Goal: Task Accomplishment & Management: Manage account settings

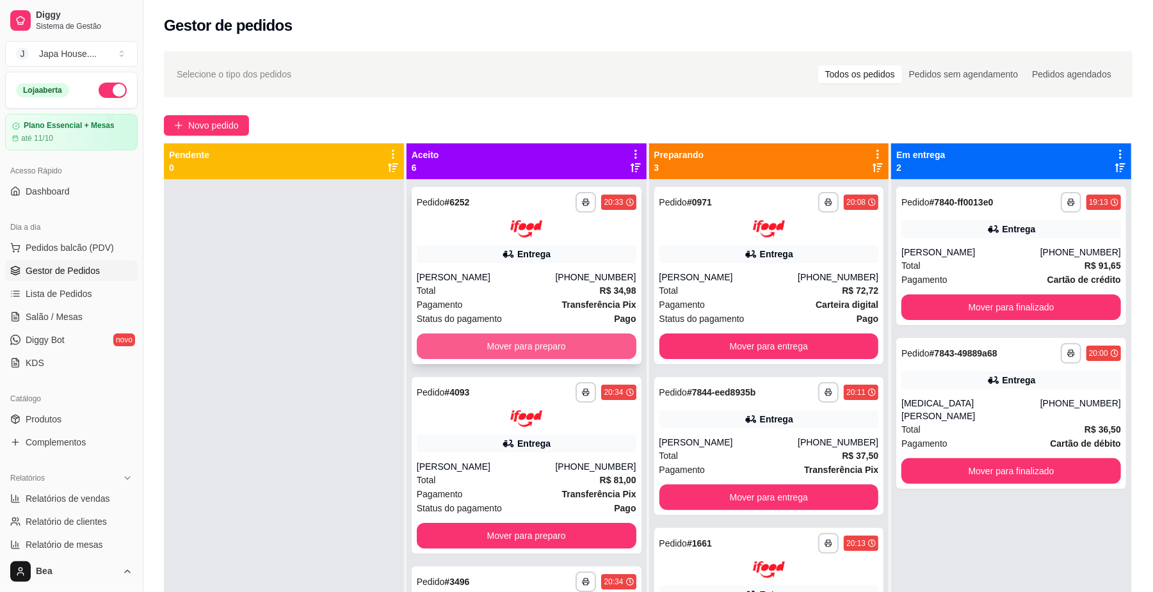
click at [579, 342] on button "Mover para preparo" at bounding box center [527, 347] width 220 height 26
click at [579, 342] on button "Mover para preparo" at bounding box center [526, 346] width 213 height 25
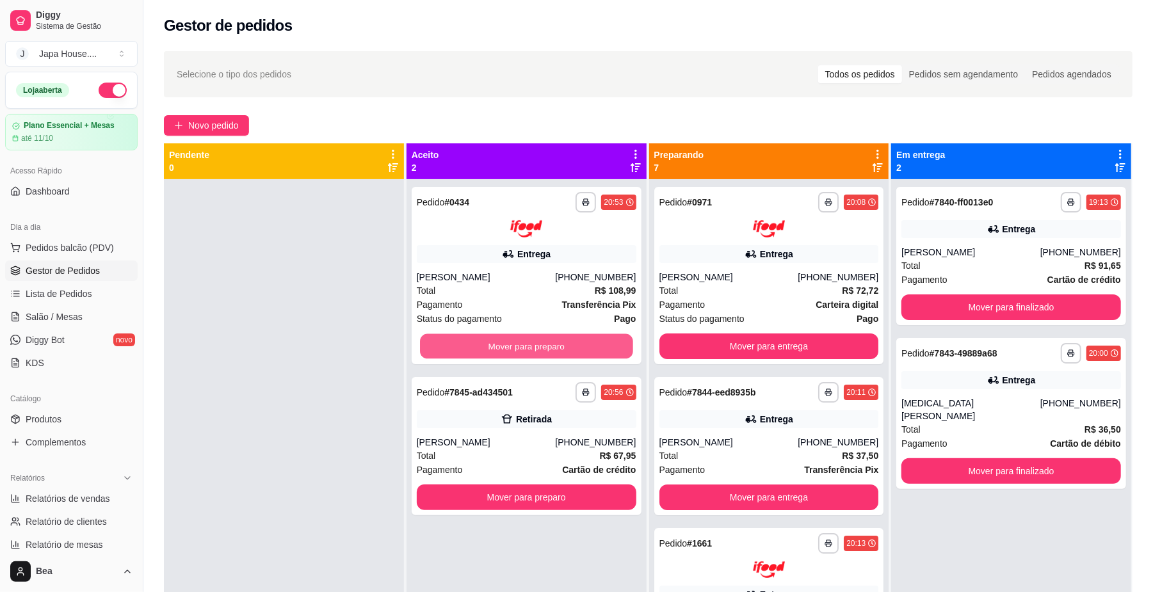
click at [579, 342] on button "Mover para preparo" at bounding box center [526, 346] width 213 height 25
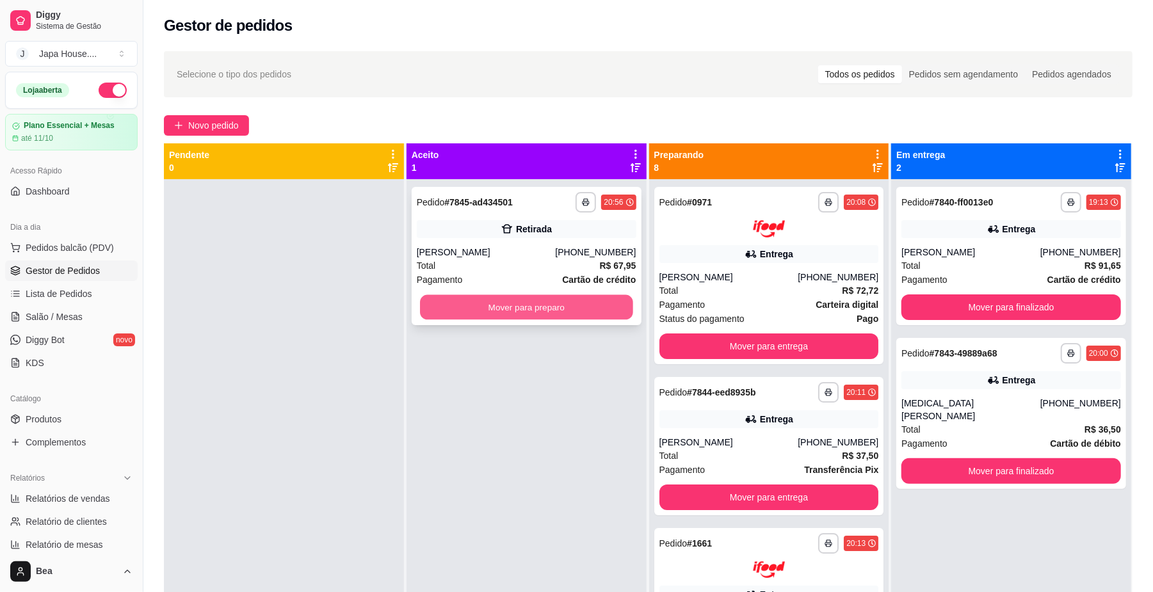
click at [607, 315] on button "Mover para preparo" at bounding box center [526, 307] width 213 height 25
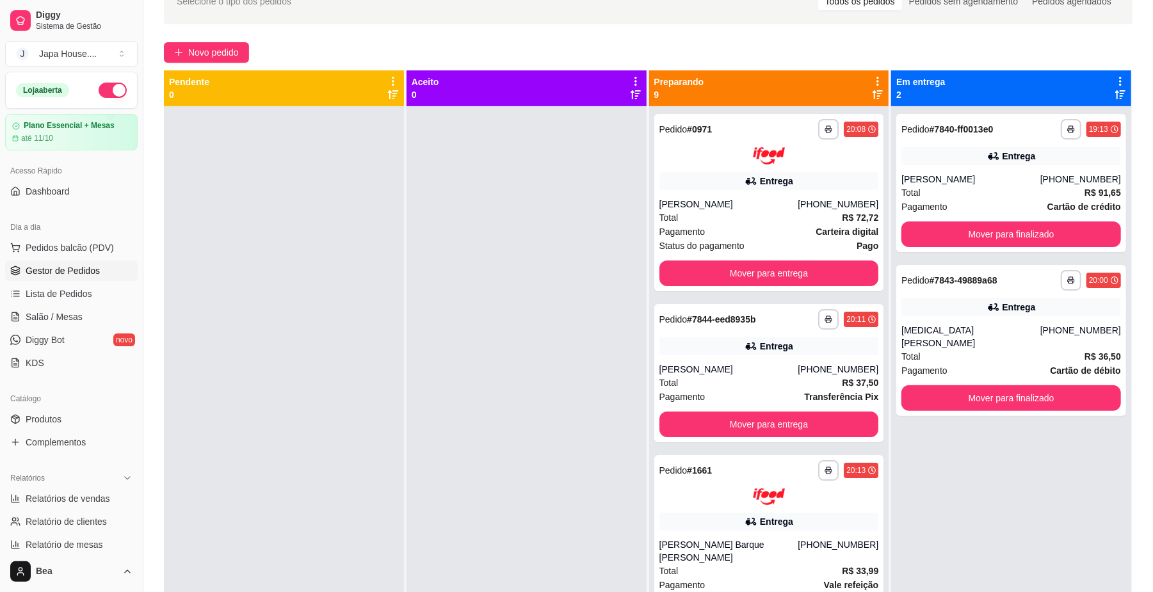
scroll to position [74, 0]
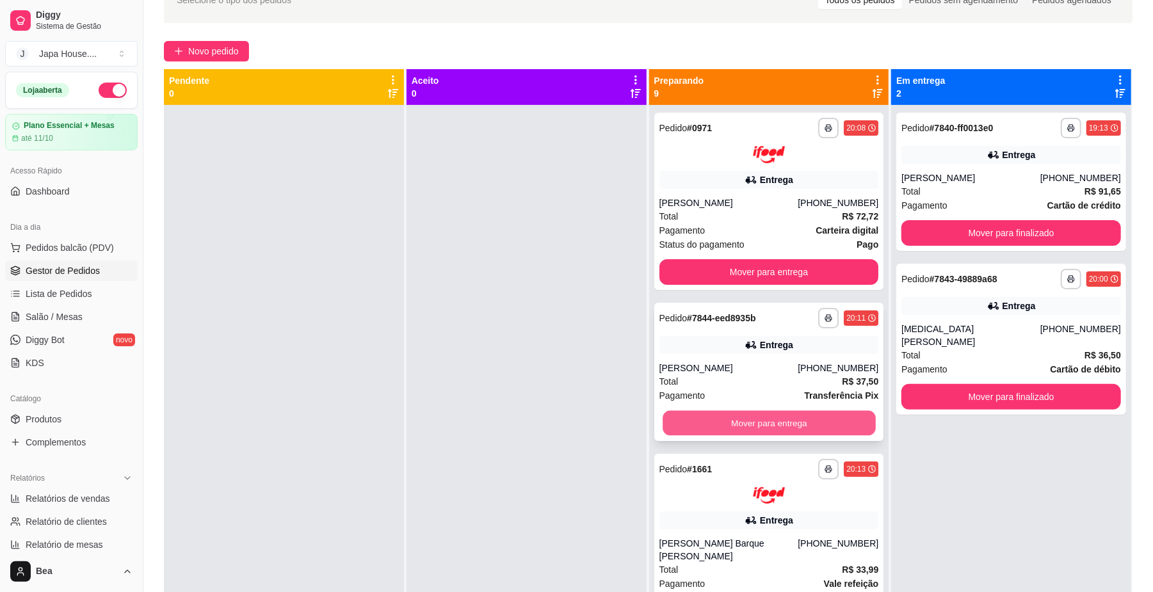
click at [728, 425] on button "Mover para entrega" at bounding box center [769, 422] width 213 height 25
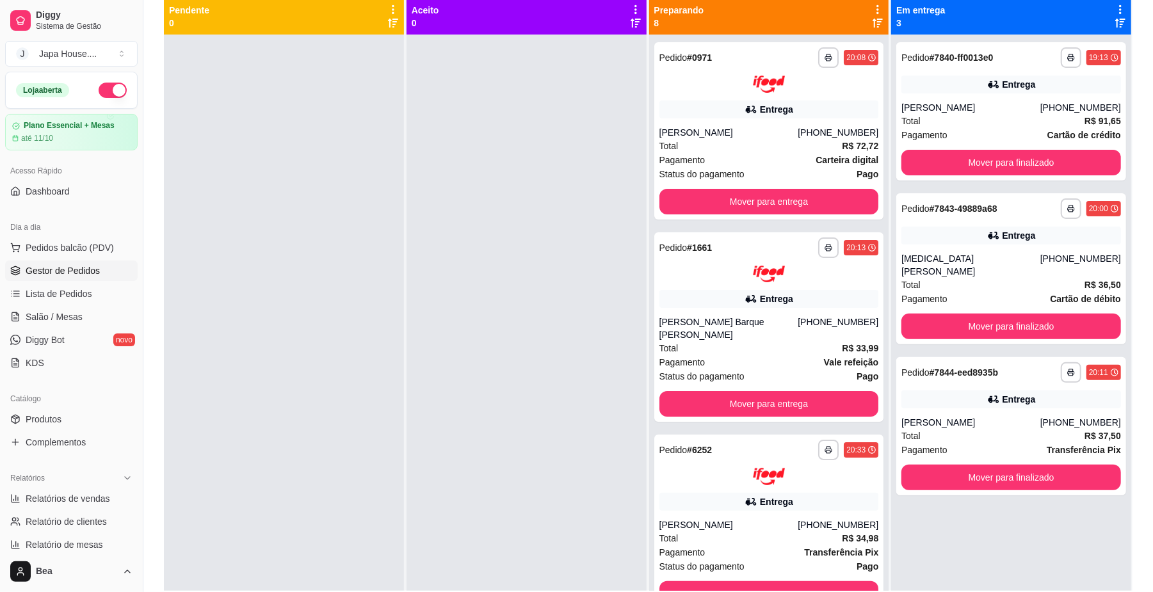
scroll to position [195, 0]
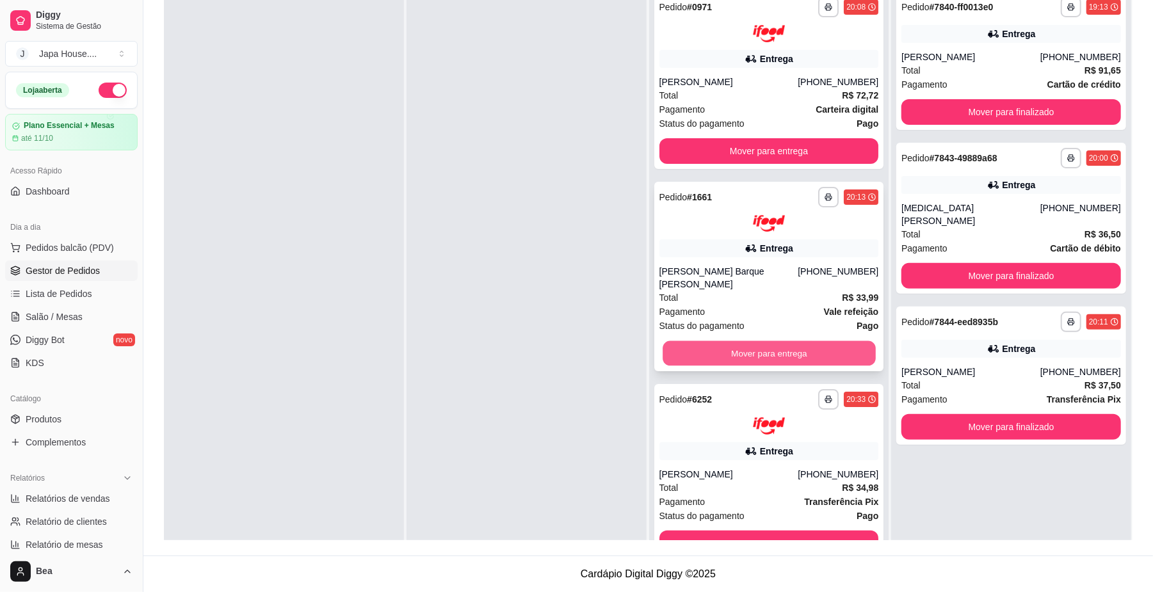
click at [776, 341] on button "Mover para entrega" at bounding box center [769, 353] width 213 height 25
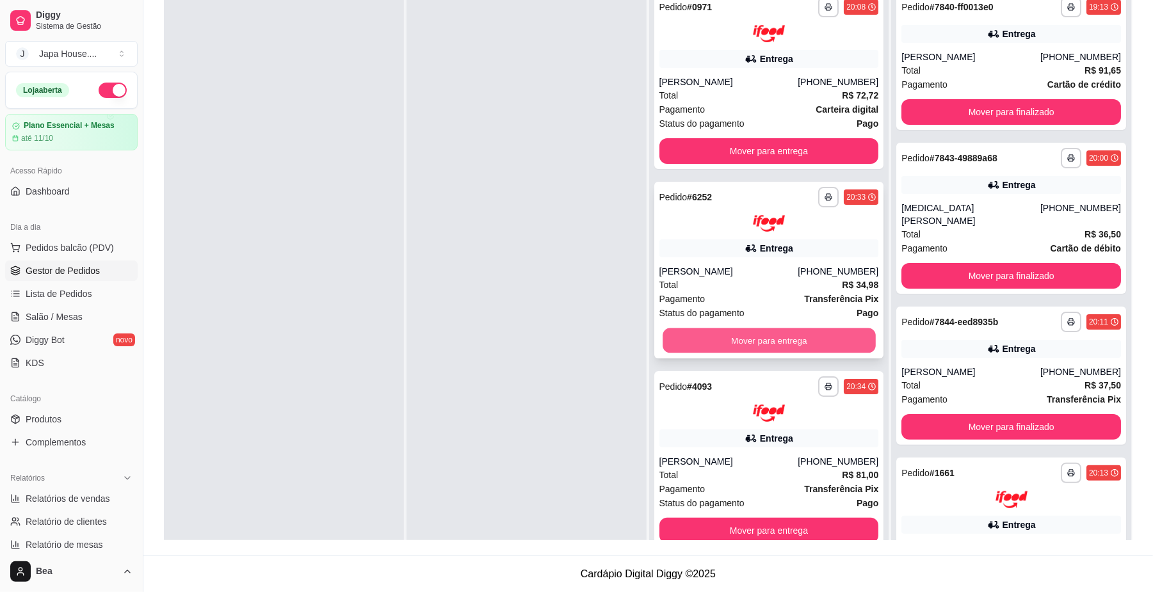
click at [786, 347] on button "Mover para entrega" at bounding box center [769, 340] width 213 height 25
click at [787, 342] on button "Mover para entrega" at bounding box center [769, 341] width 220 height 26
click at [788, 336] on button "Mover para entrega" at bounding box center [769, 340] width 213 height 25
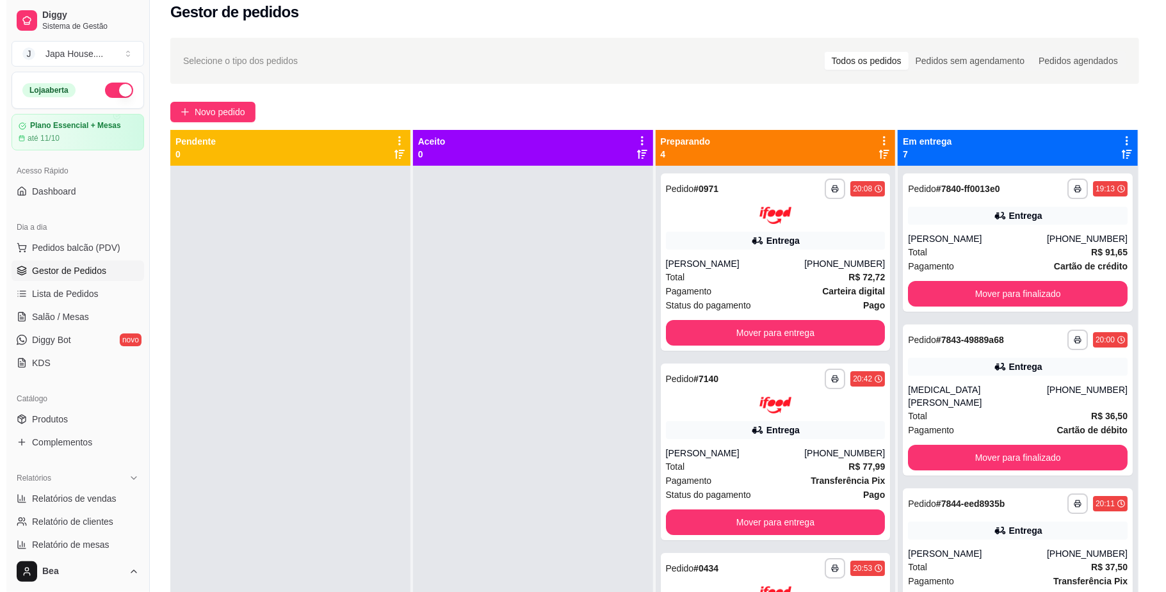
scroll to position [0, 0]
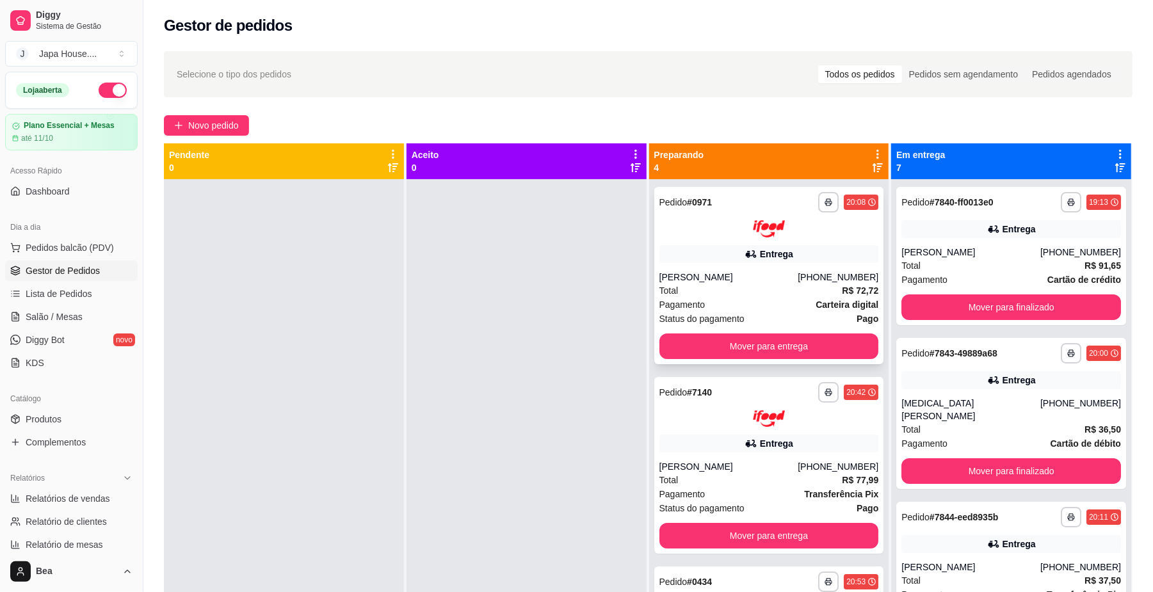
click at [779, 211] on div "**********" at bounding box center [769, 202] width 220 height 20
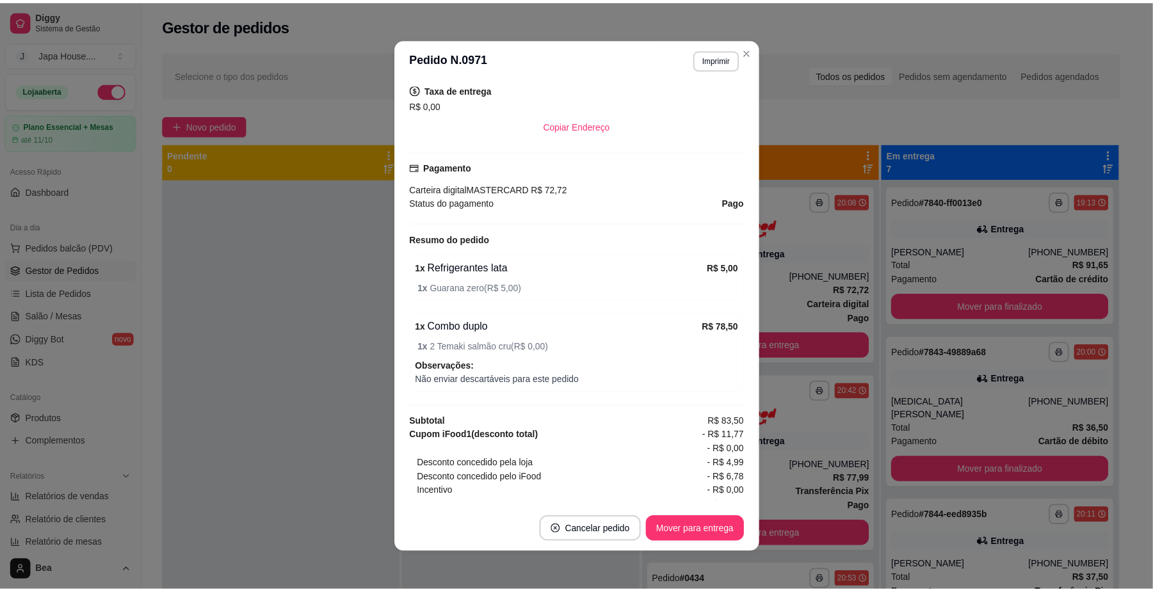
scroll to position [346, 0]
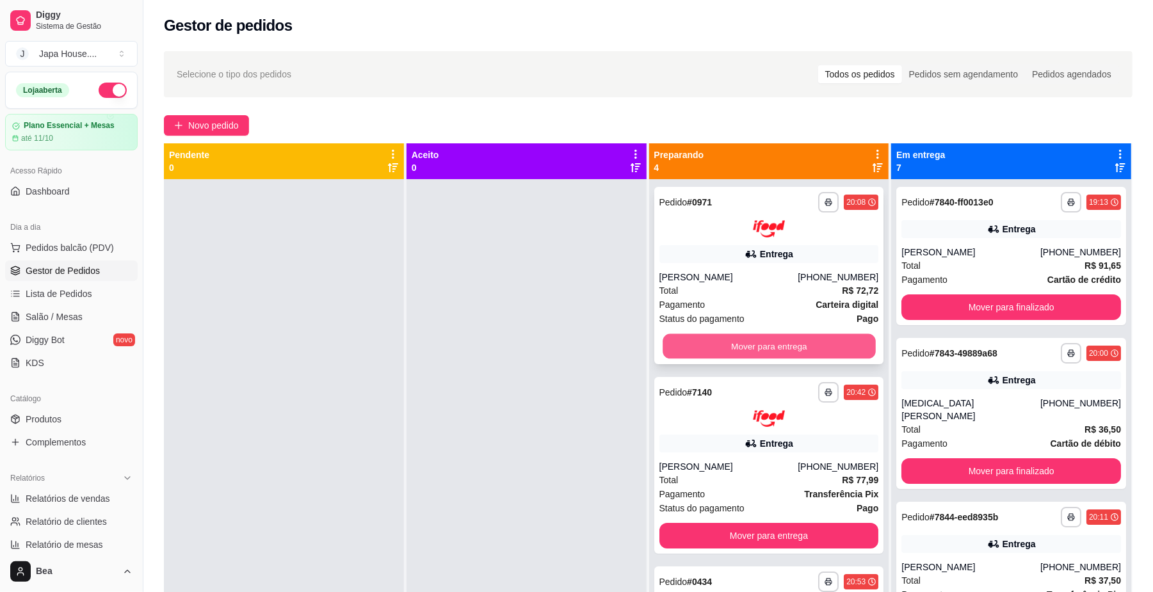
click at [748, 341] on button "Mover para entrega" at bounding box center [769, 346] width 213 height 25
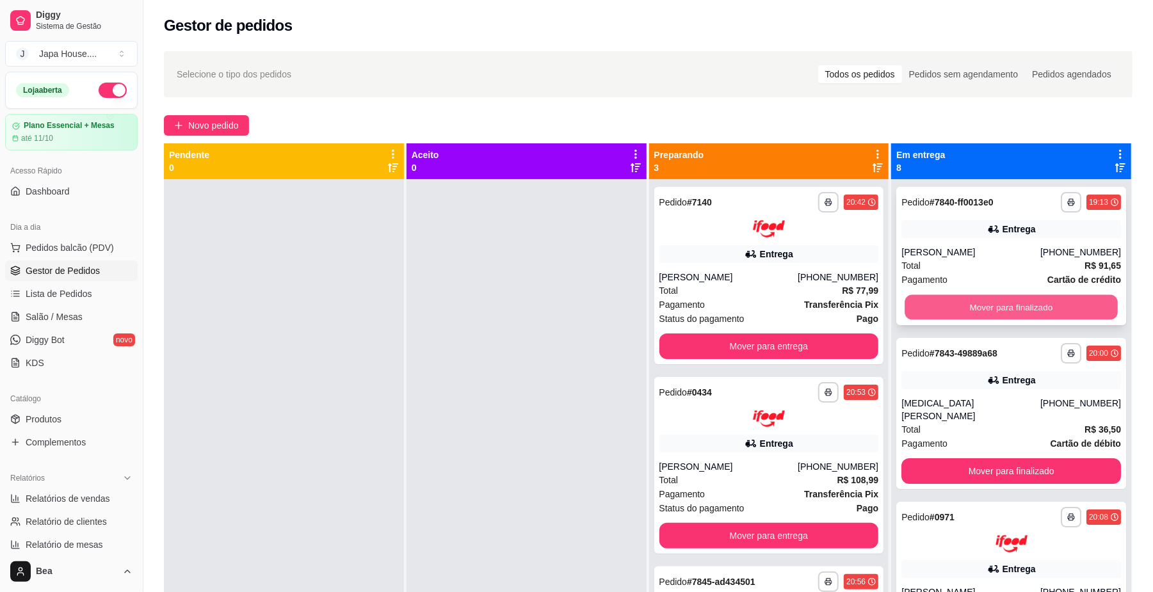
click at [934, 305] on button "Mover para finalizado" at bounding box center [1011, 307] width 213 height 25
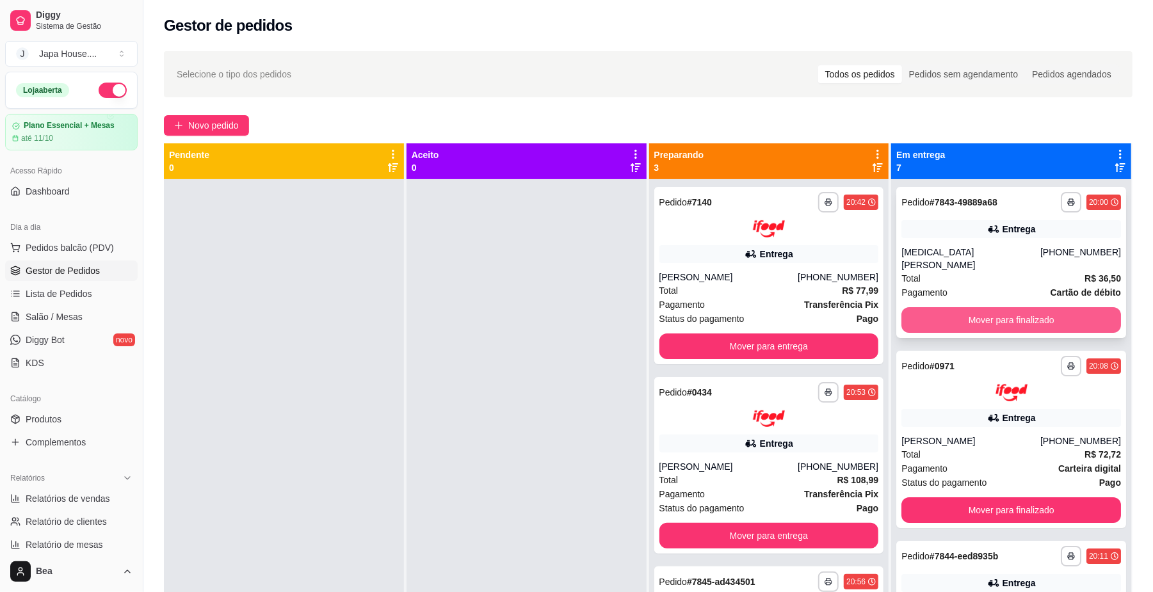
click at [964, 307] on button "Mover para finalizado" at bounding box center [1011, 320] width 220 height 26
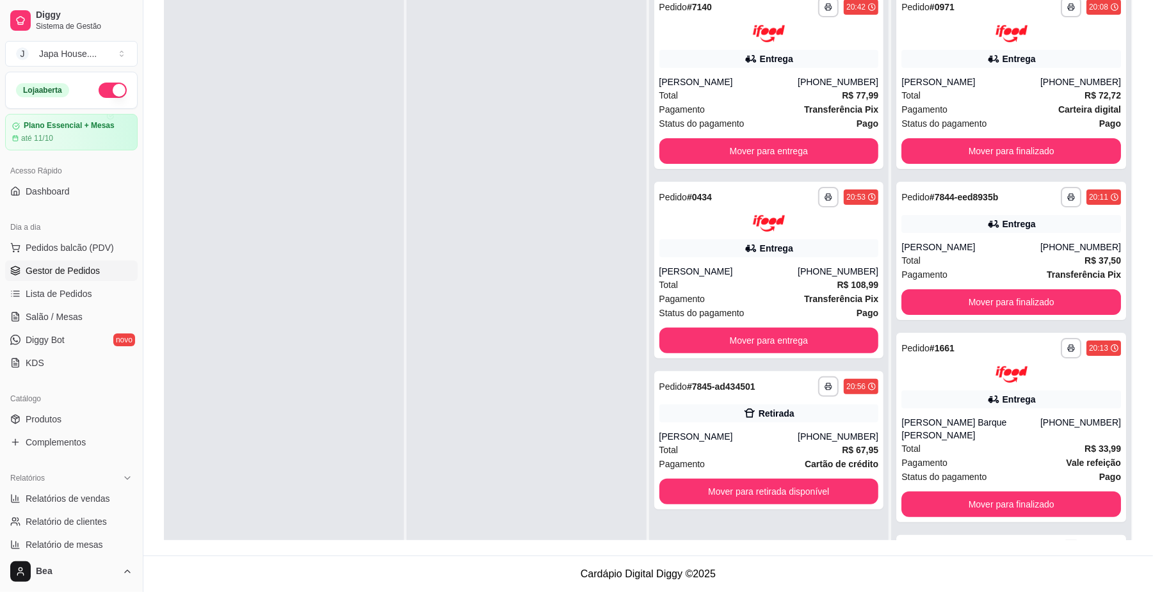
scroll to position [0, 0]
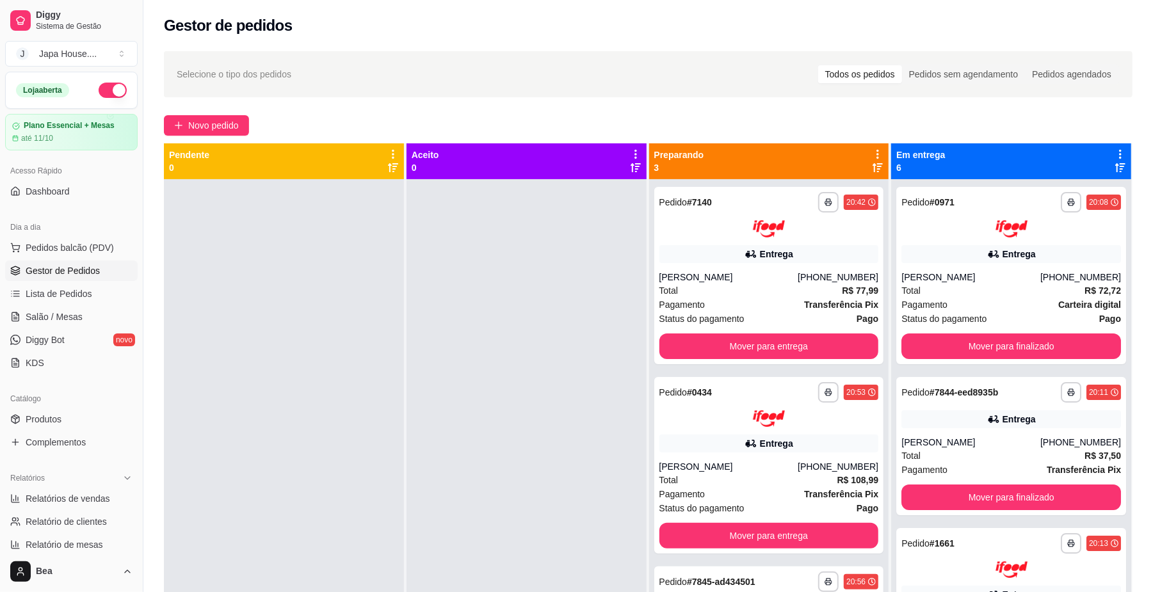
type button "on"
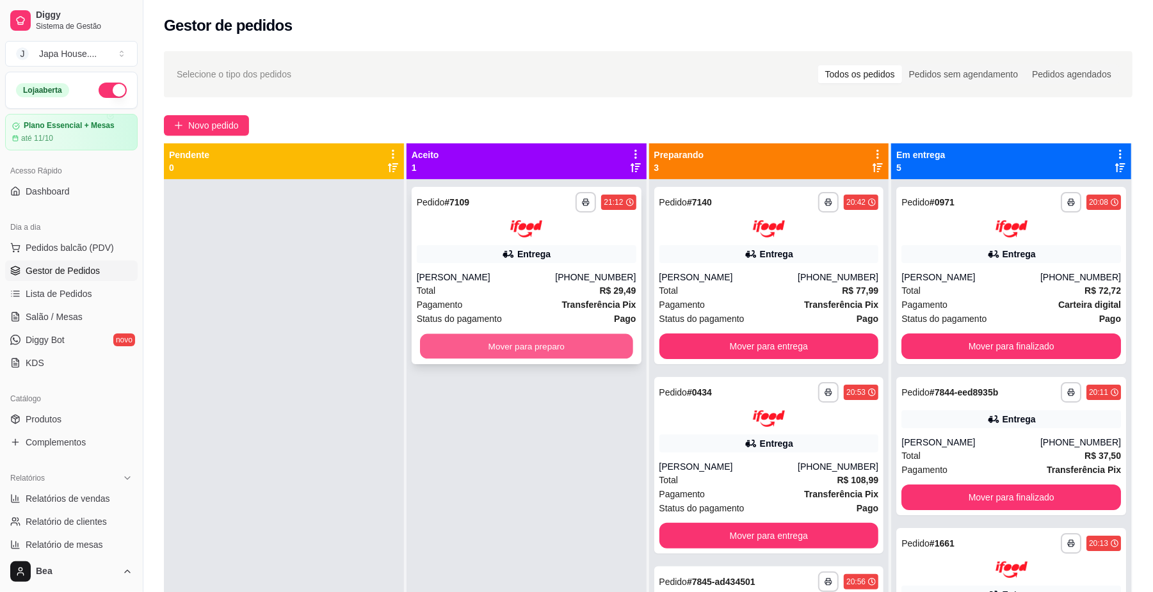
click at [605, 344] on button "Mover para preparo" at bounding box center [526, 346] width 213 height 25
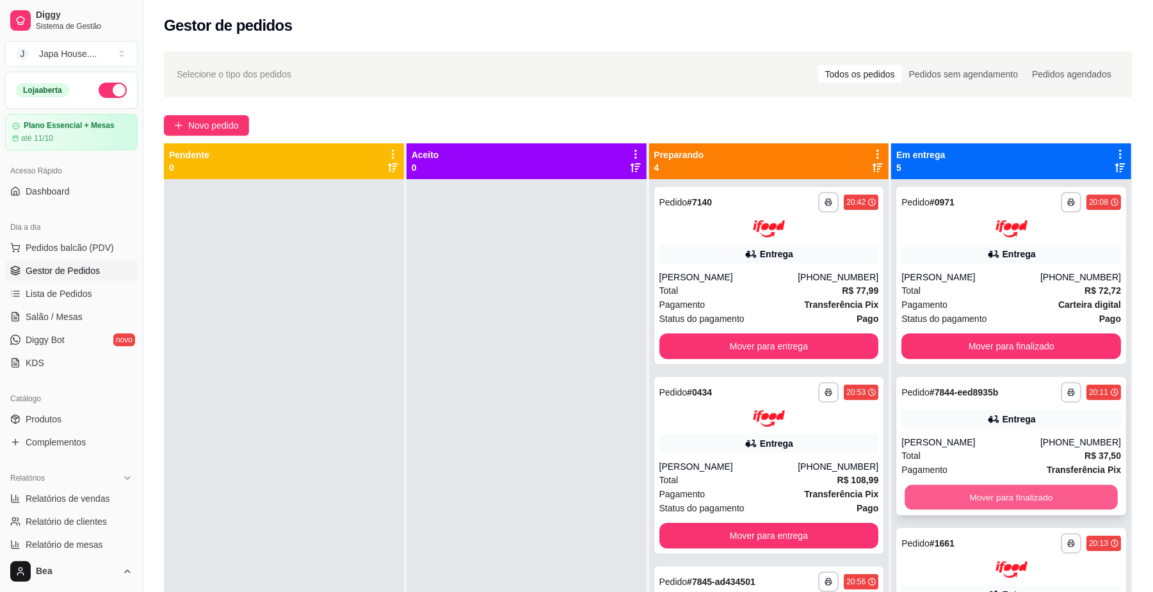
click at [1009, 498] on button "Mover para finalizado" at bounding box center [1011, 497] width 213 height 25
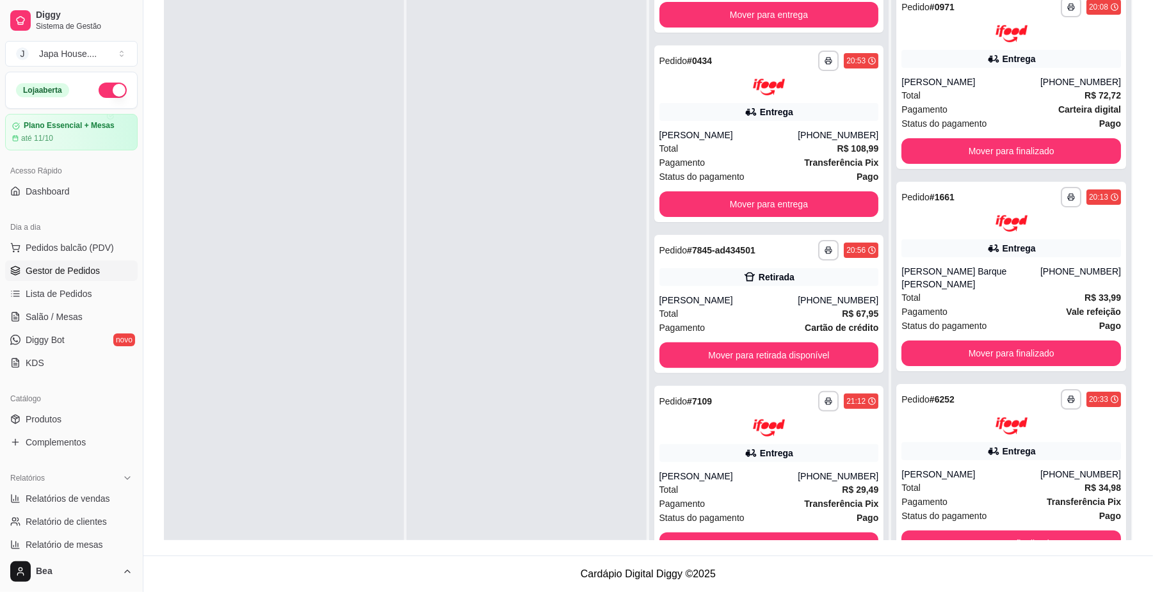
scroll to position [141, 0]
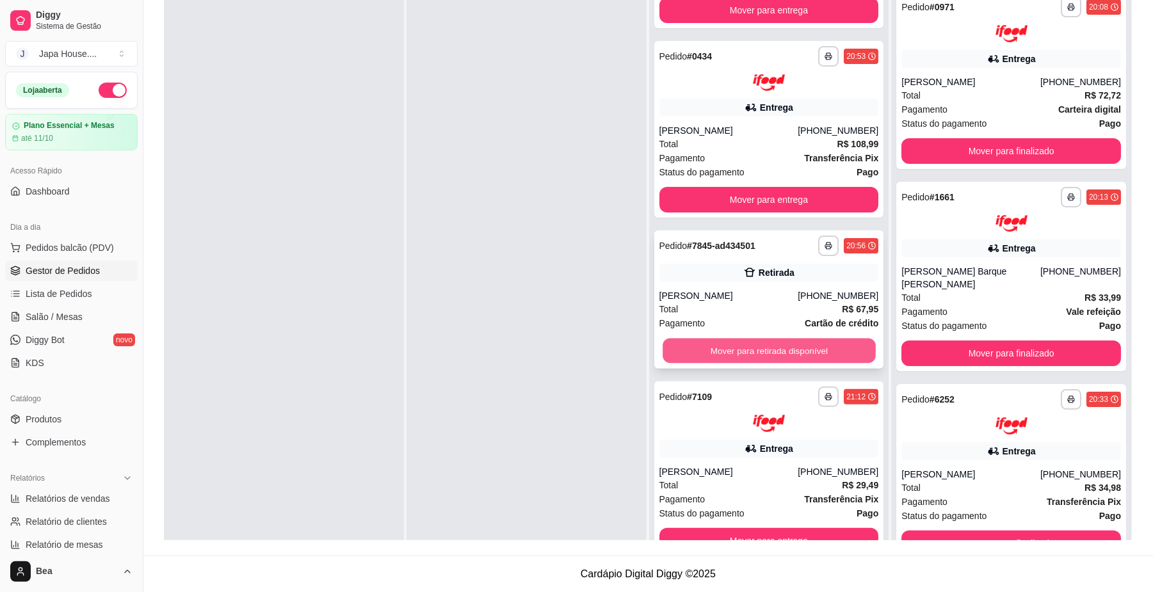
click at [826, 351] on button "Mover para retirada disponível" at bounding box center [769, 351] width 213 height 25
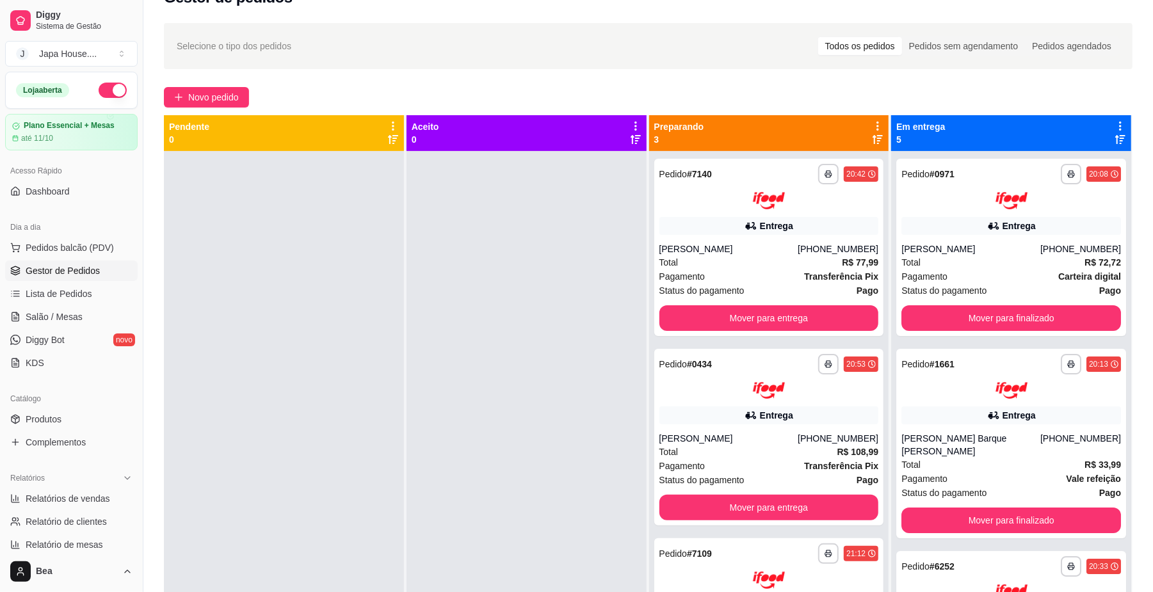
scroll to position [0, 0]
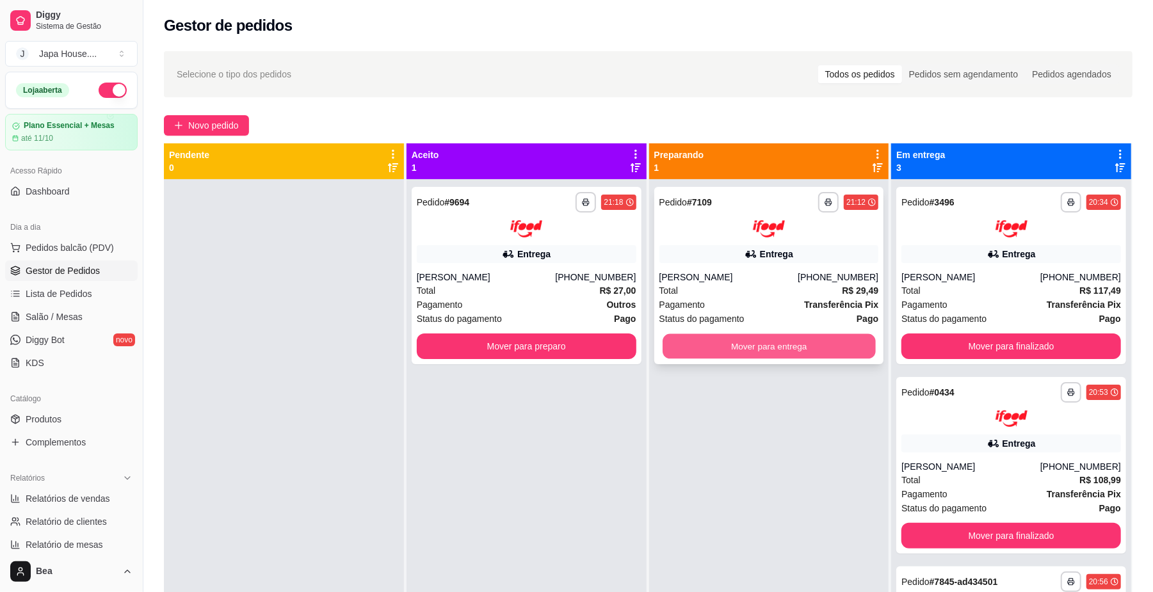
click at [718, 349] on button "Mover para entrega" at bounding box center [769, 346] width 213 height 25
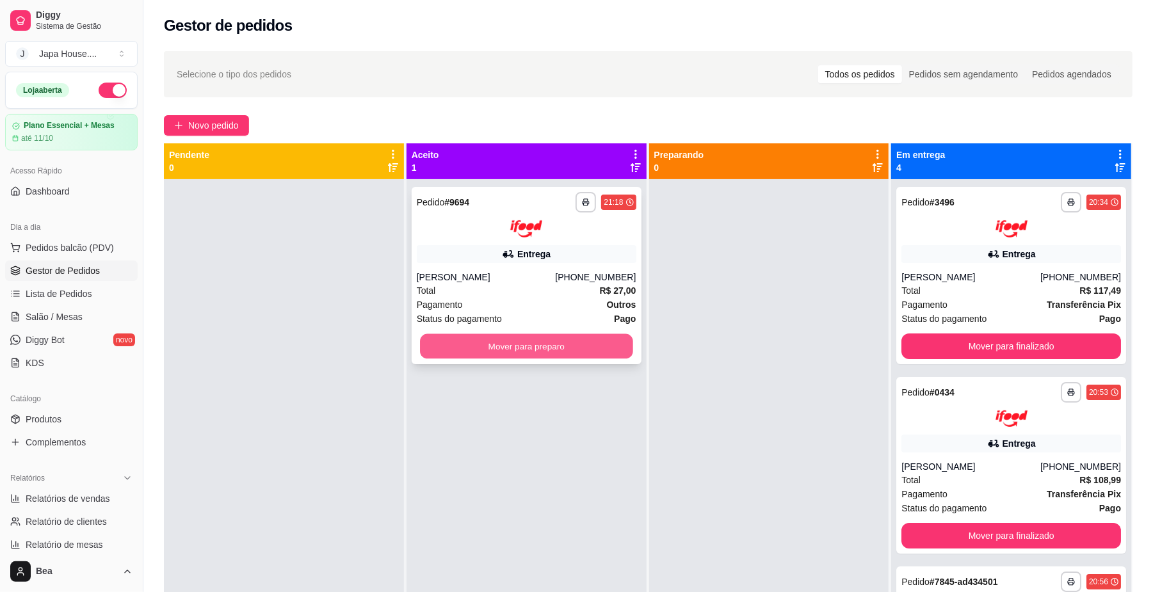
click at [586, 341] on button "Mover para preparo" at bounding box center [526, 346] width 213 height 25
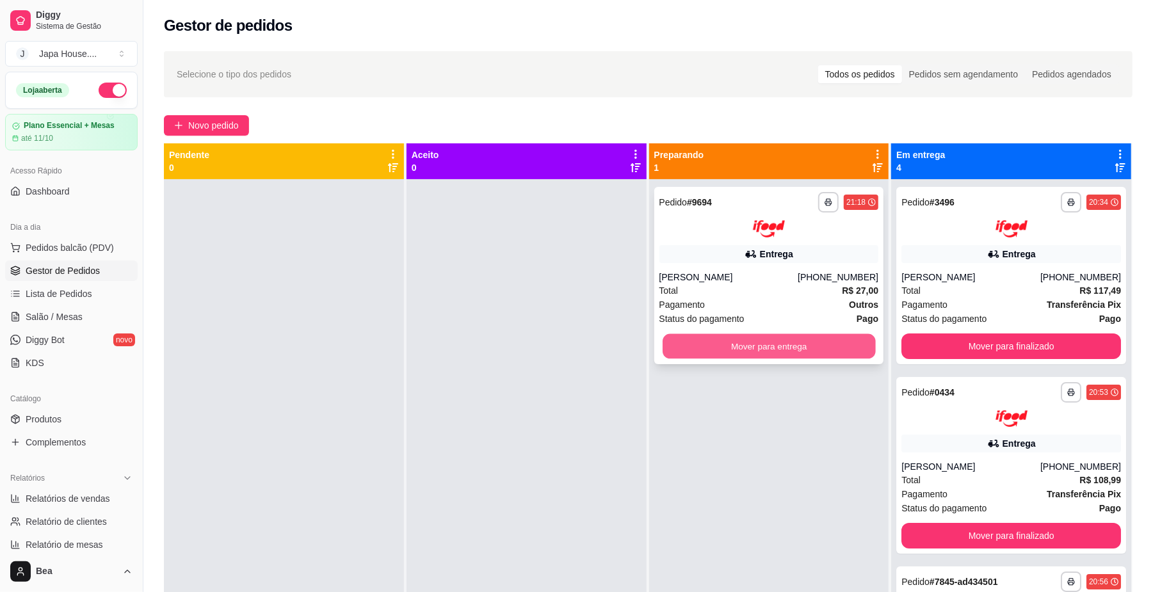
click at [713, 343] on button "Mover para entrega" at bounding box center [769, 346] width 213 height 25
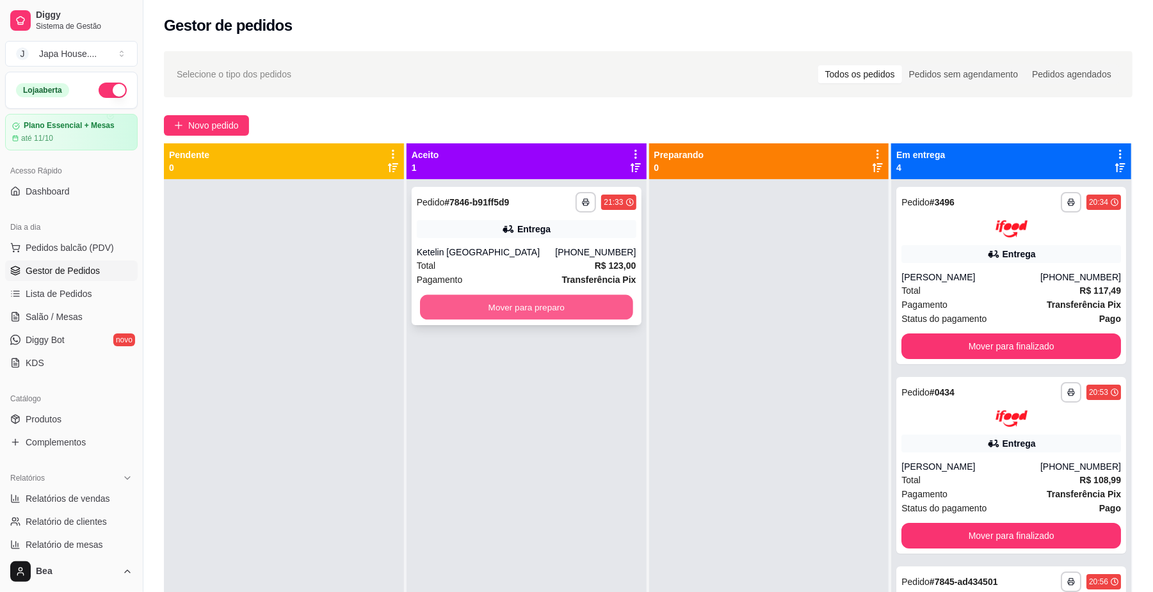
click at [564, 314] on button "Mover para preparo" at bounding box center [526, 307] width 213 height 25
